Goal: Transaction & Acquisition: Purchase product/service

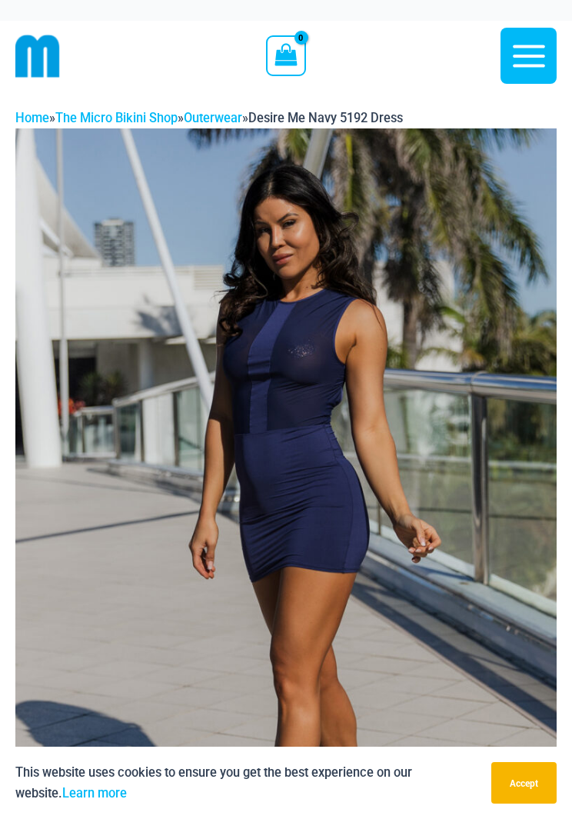
click at [525, 788] on button "Accept" at bounding box center [523, 783] width 65 height 42
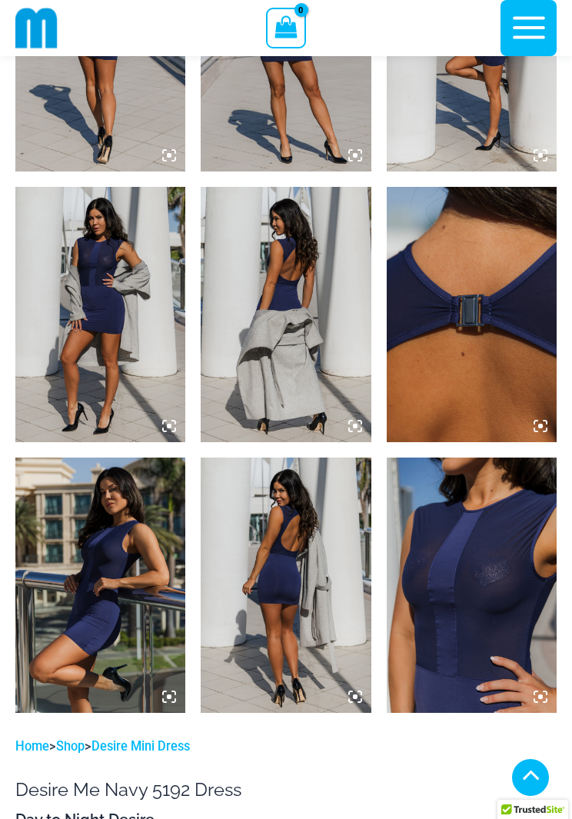
scroll to position [1025, 0]
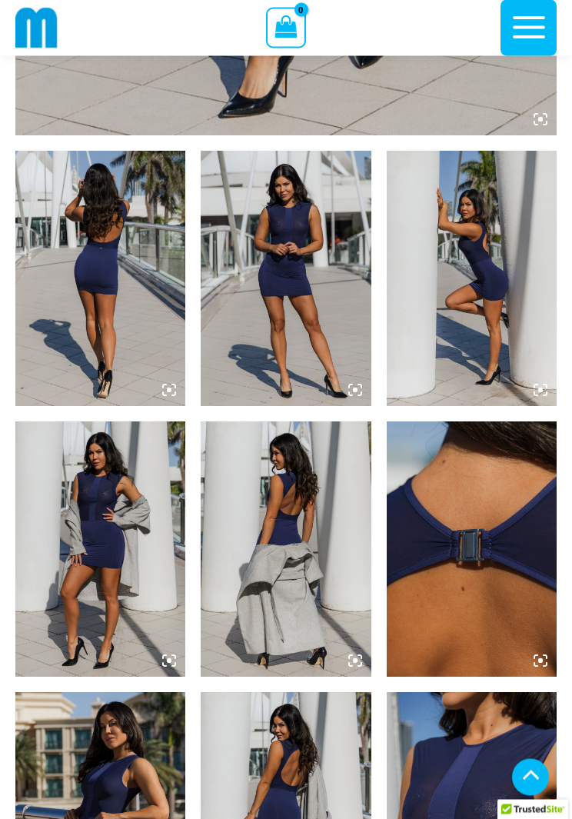
click at [141, 351] on img at bounding box center [100, 279] width 170 height 255
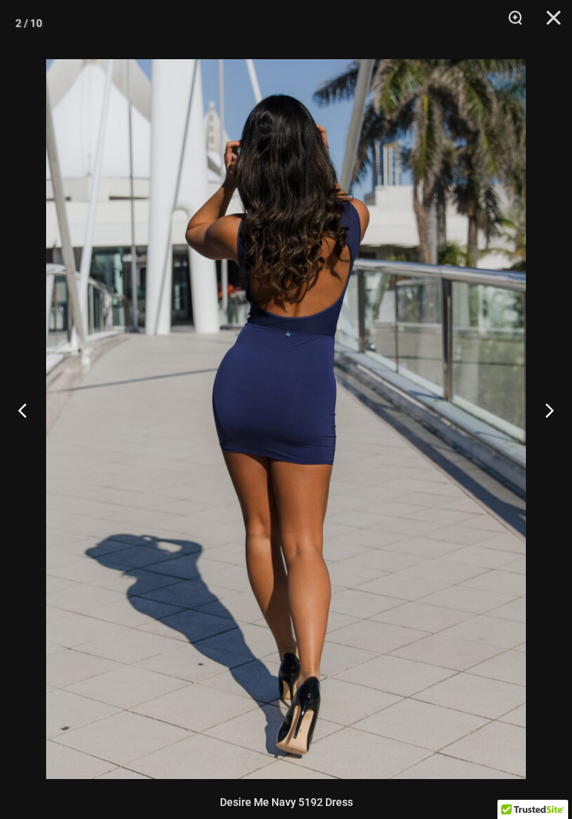
click at [558, 22] on button "Close" at bounding box center [548, 23] width 38 height 46
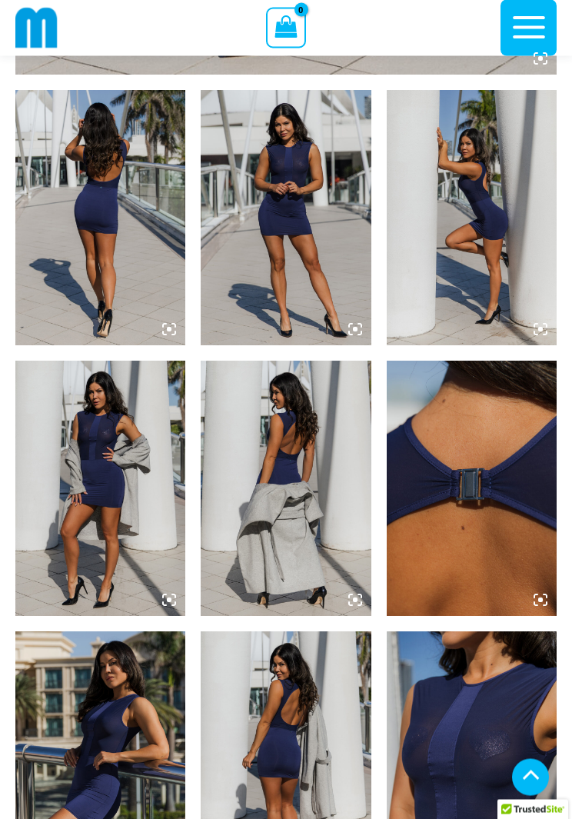
scroll to position [852, 0]
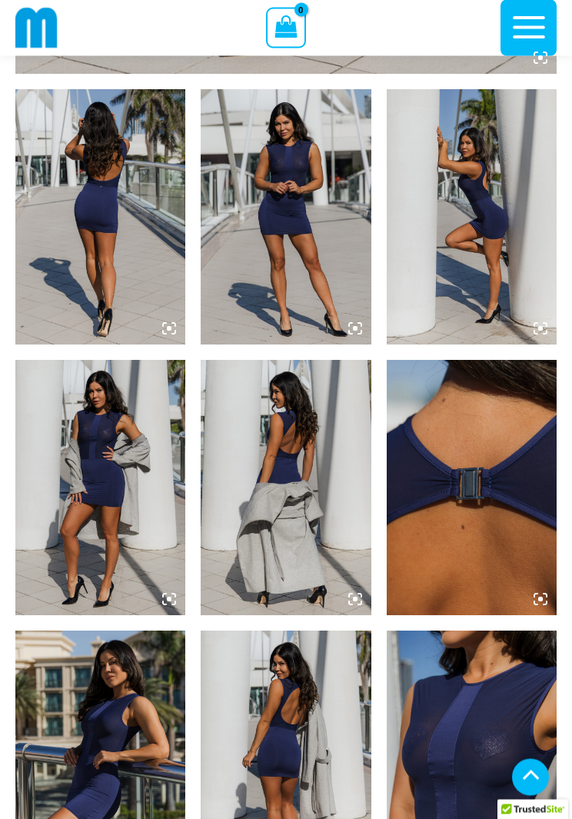
click at [508, 282] on img at bounding box center [472, 217] width 170 height 255
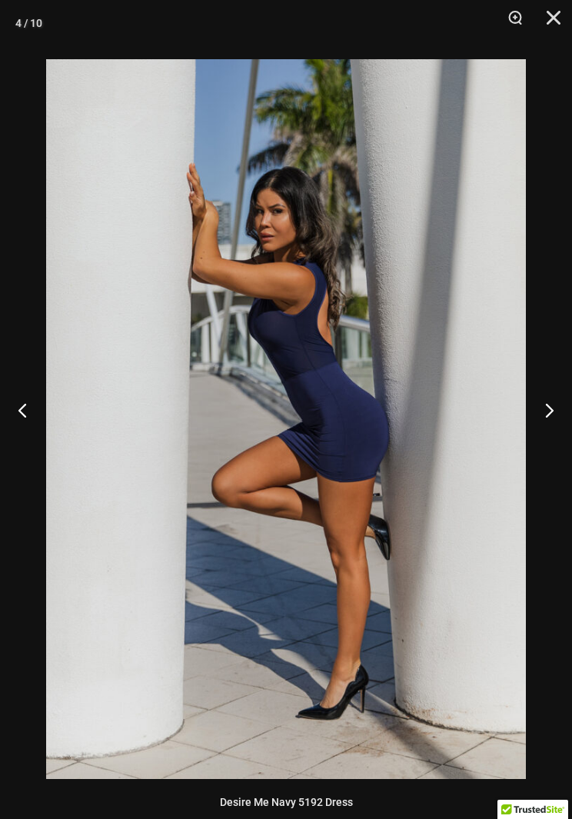
click at [563, 23] on button "Close" at bounding box center [548, 23] width 38 height 46
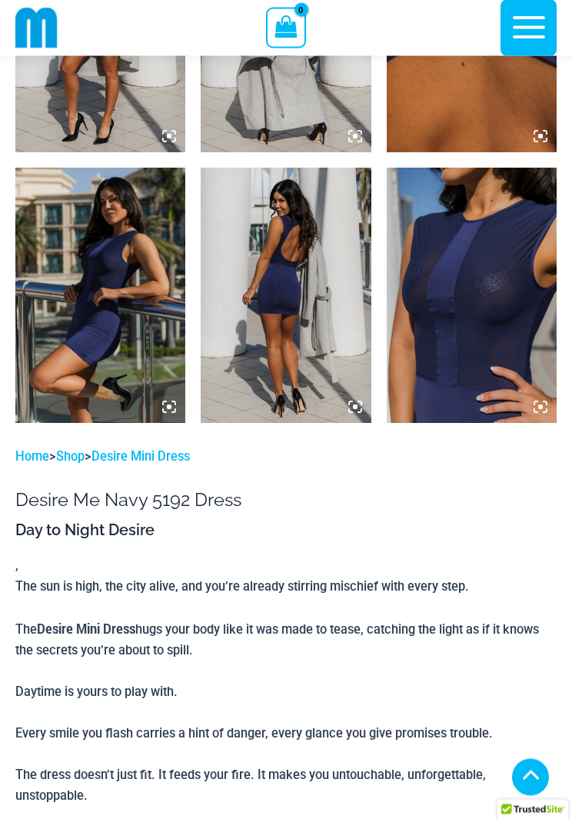
click at [324, 370] on img at bounding box center [286, 295] width 170 height 255
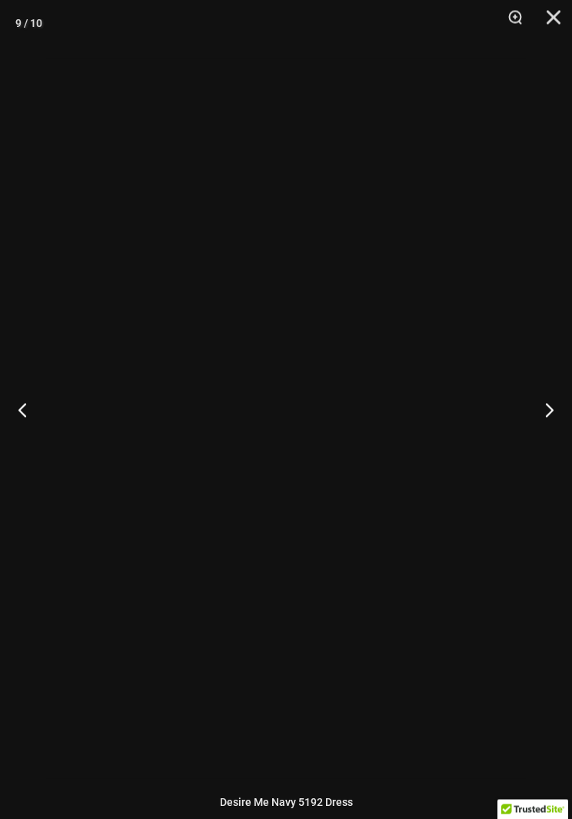
scroll to position [1316, 0]
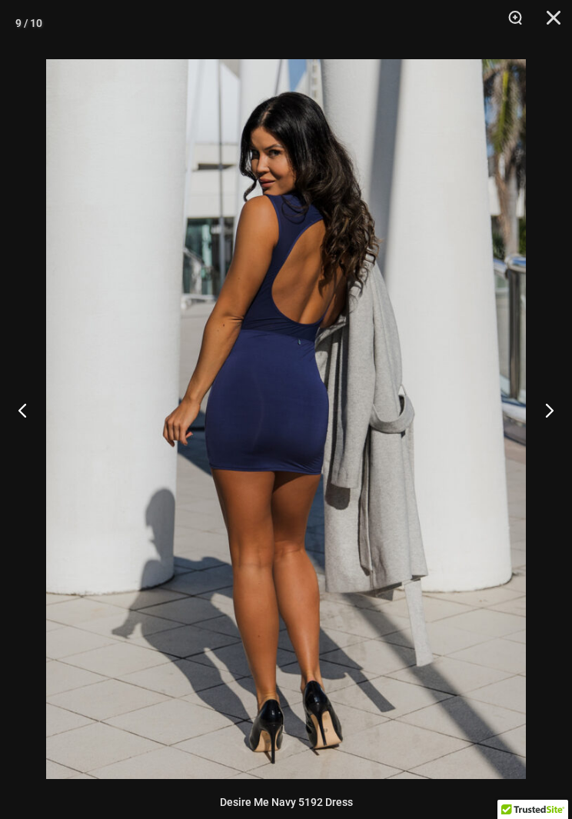
click at [565, 25] on button "Close" at bounding box center [548, 23] width 38 height 46
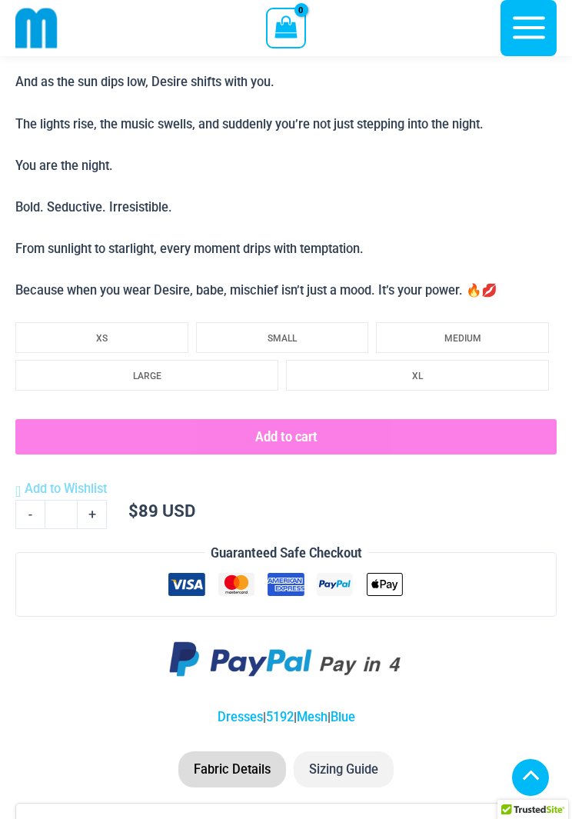
scroll to position [2023, 0]
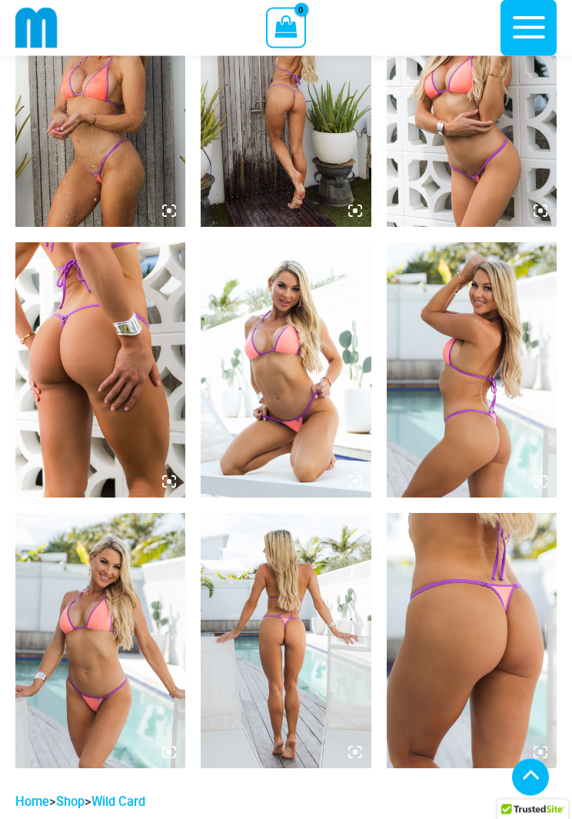
scroll to position [1511, 0]
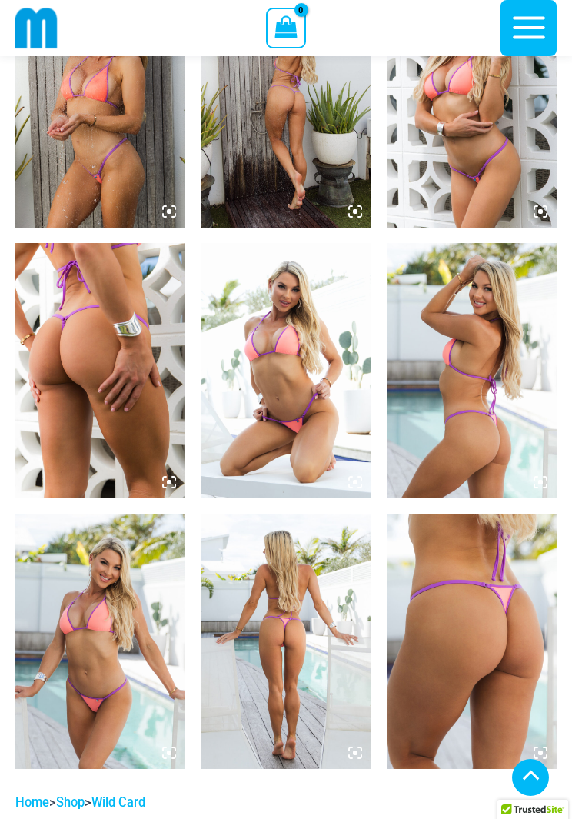
click at [335, 645] on img at bounding box center [286, 641] width 170 height 255
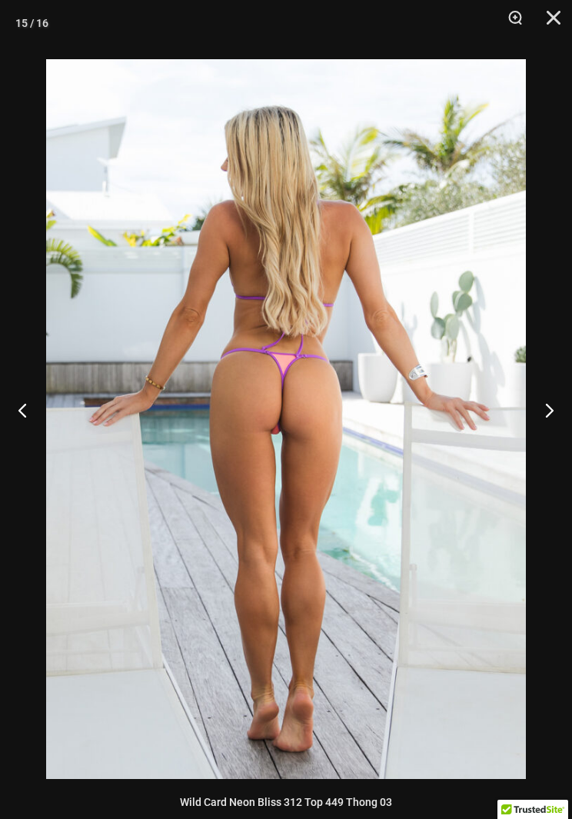
click at [552, 28] on button "Close" at bounding box center [548, 23] width 38 height 46
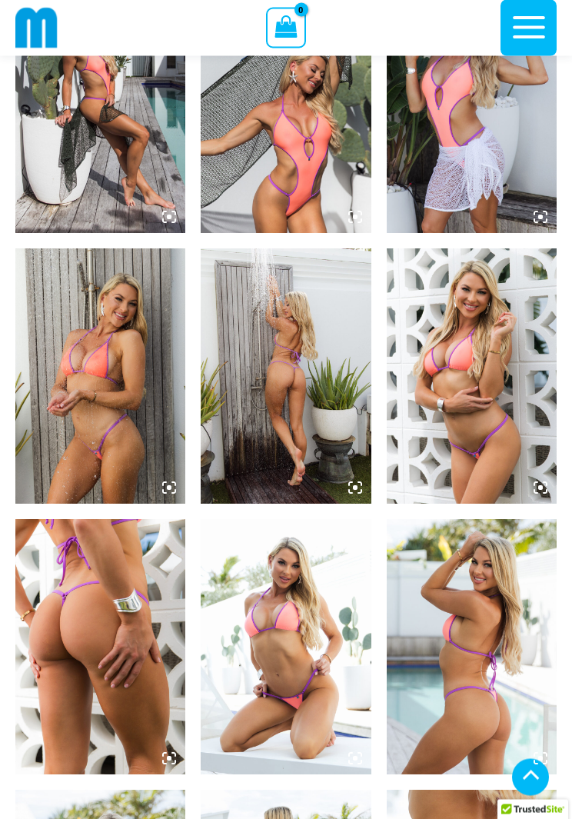
scroll to position [1215, 0]
